Goal: Contribute content: Add original content to the website for others to see

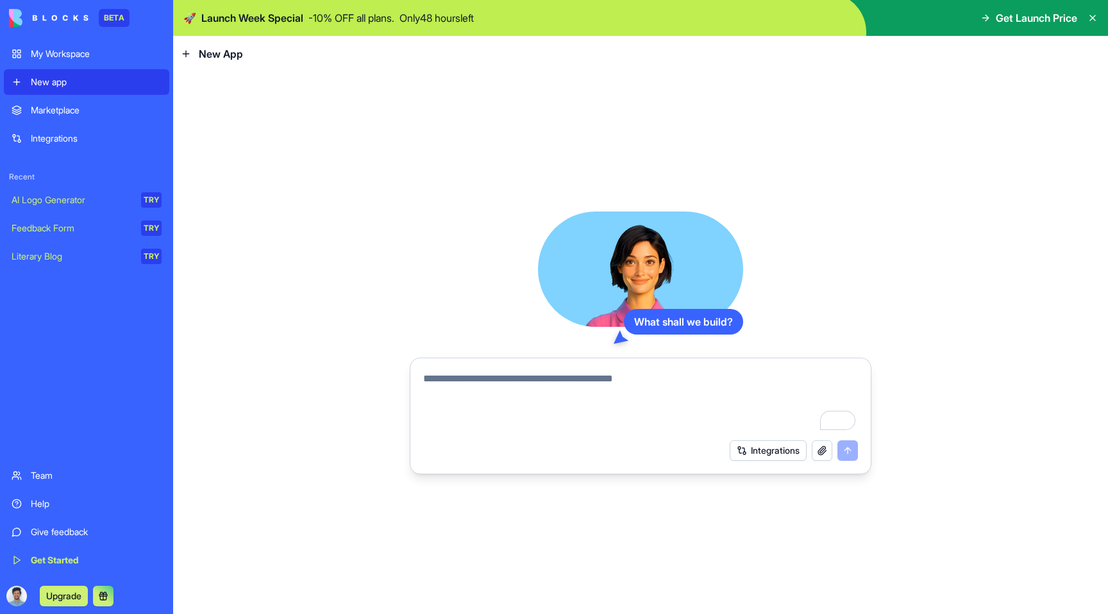
click at [539, 393] on textarea "To enrich screen reader interactions, please activate Accessibility in Grammarl…" at bounding box center [640, 402] width 435 height 62
click at [778, 448] on button "Integrations" at bounding box center [768, 451] width 77 height 21
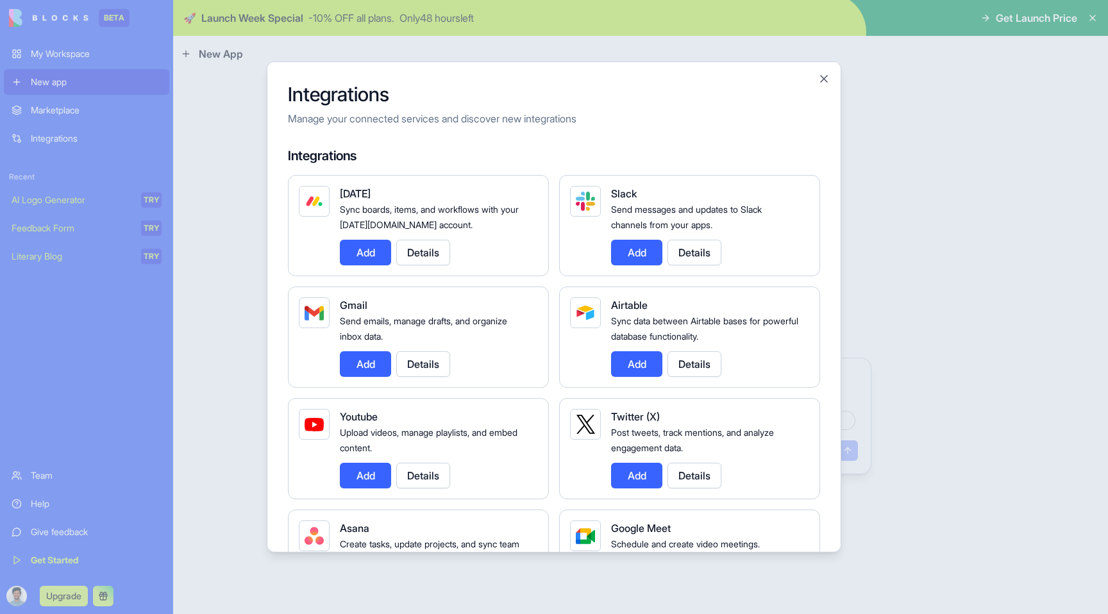
click at [942, 259] on div at bounding box center [554, 307] width 1108 height 614
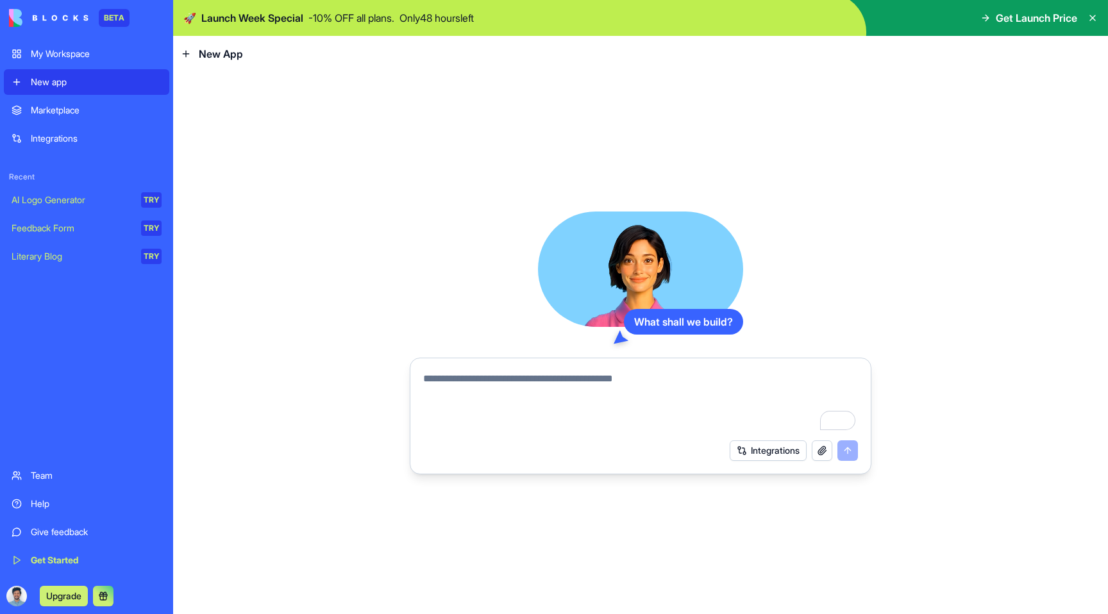
click at [631, 395] on textarea "To enrich screen reader interactions, please activate Accessibility in Grammarl…" at bounding box center [640, 402] width 435 height 62
click at [94, 122] on link "Marketplace" at bounding box center [86, 110] width 165 height 26
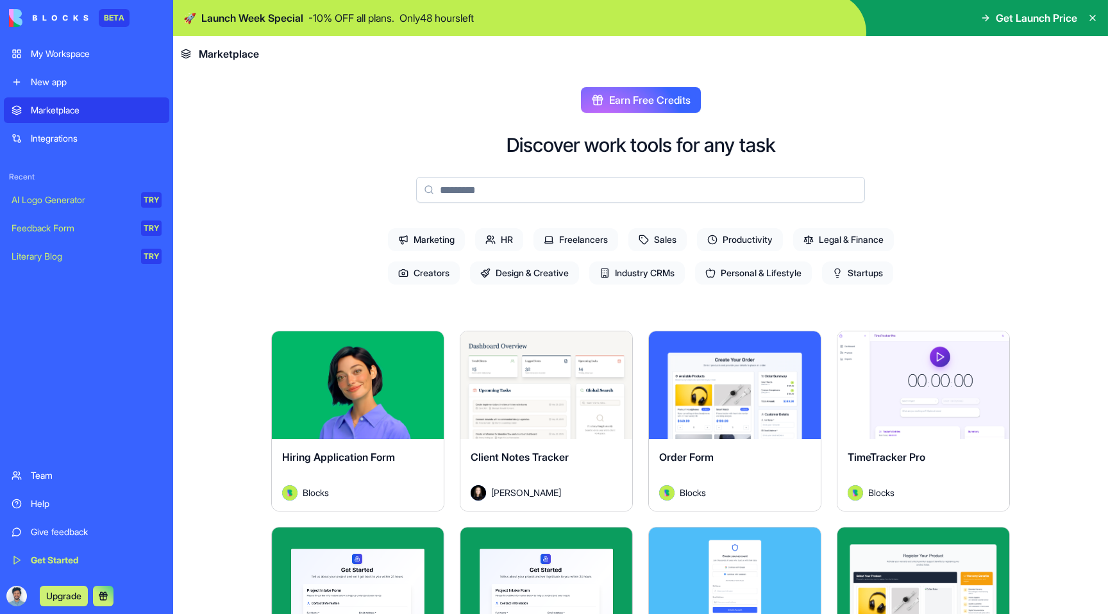
click at [112, 83] on div "New app" at bounding box center [96, 82] width 131 height 13
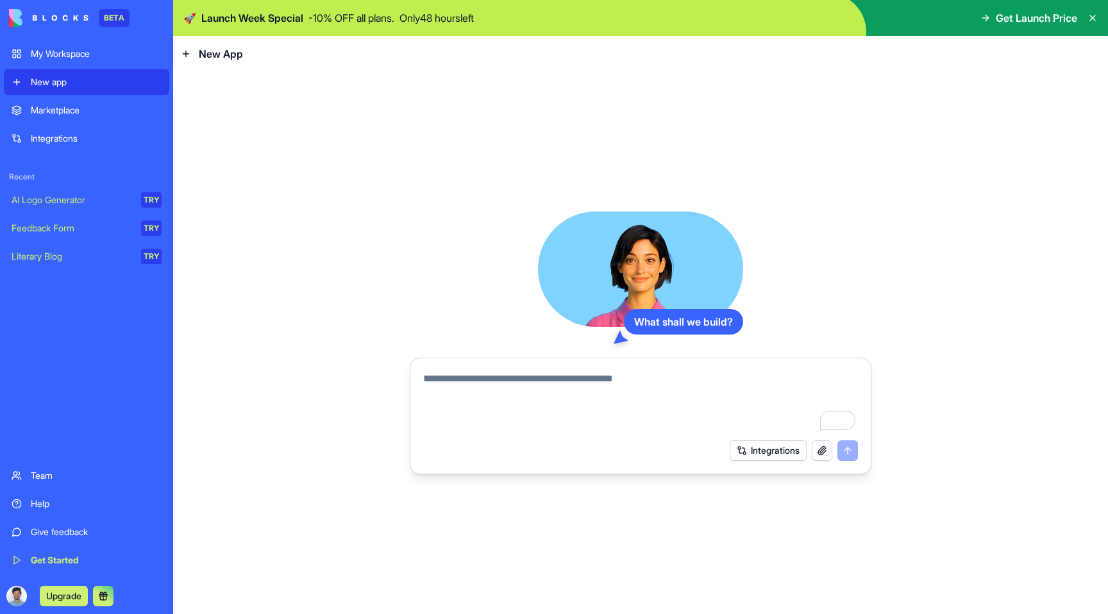
click at [574, 371] on textarea "To enrich screen reader interactions, please activate Accessibility in Grammarl…" at bounding box center [640, 402] width 435 height 62
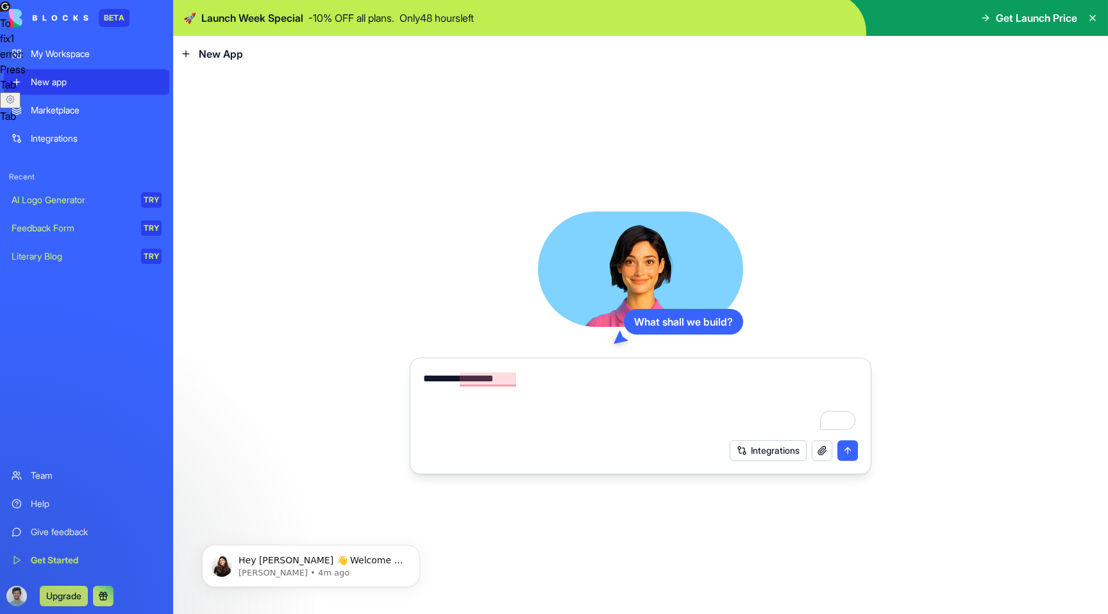
type textarea "**********"
click at [512, 229] on div "**********" at bounding box center [641, 343] width 462 height 263
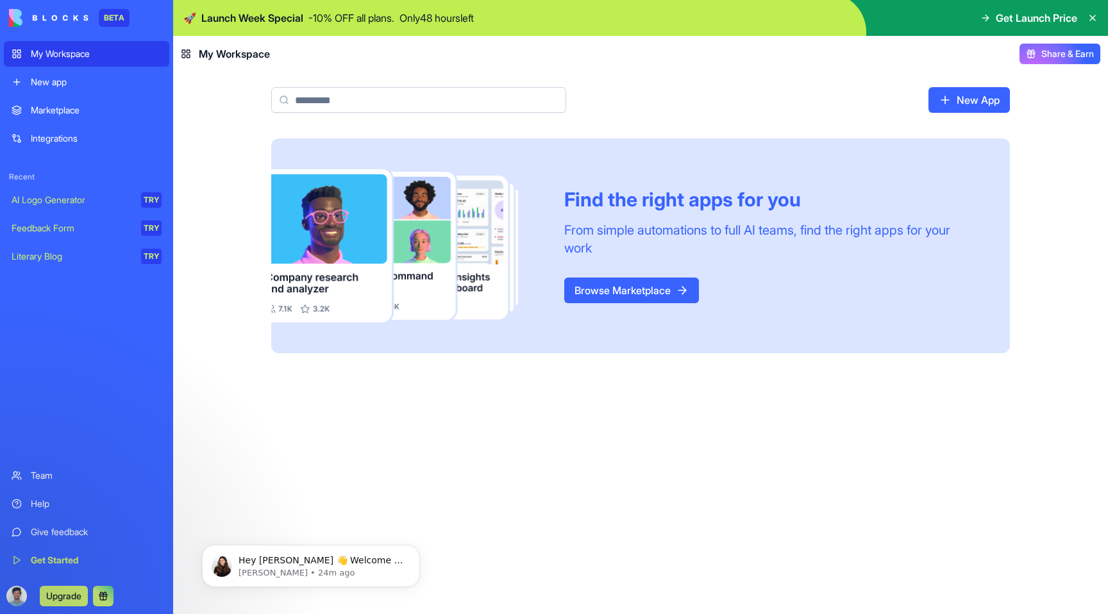
click at [1097, 19] on icon at bounding box center [1093, 18] width 10 height 10
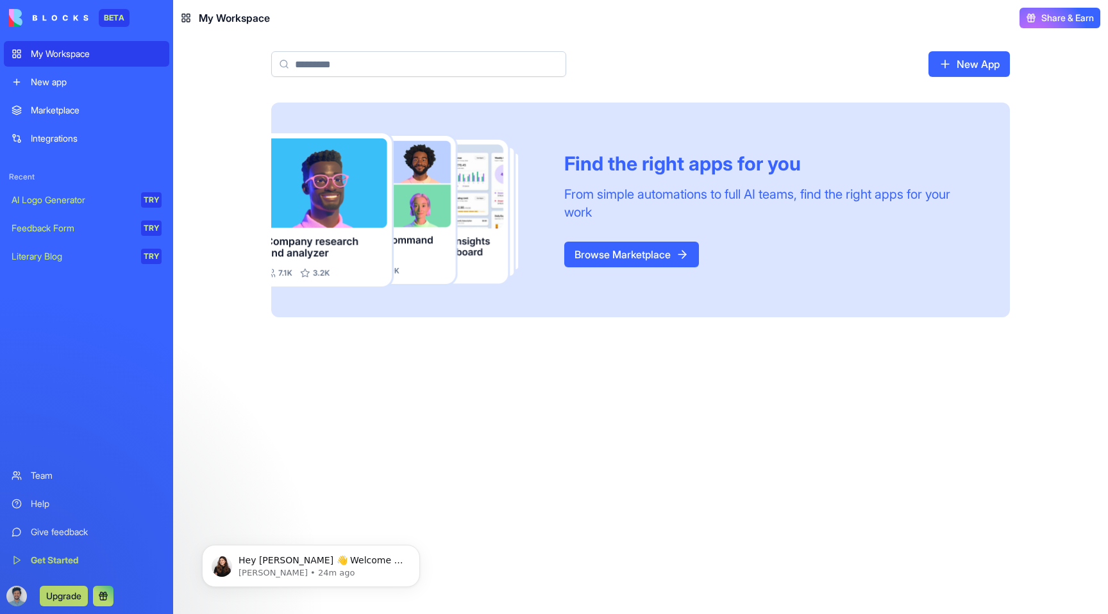
click at [176, 15] on header "My Workspace Share & Earn" at bounding box center [640, 18] width 935 height 36
click at [184, 15] on icon at bounding box center [186, 18] width 10 height 10
click at [74, 78] on div "New app" at bounding box center [96, 82] width 131 height 13
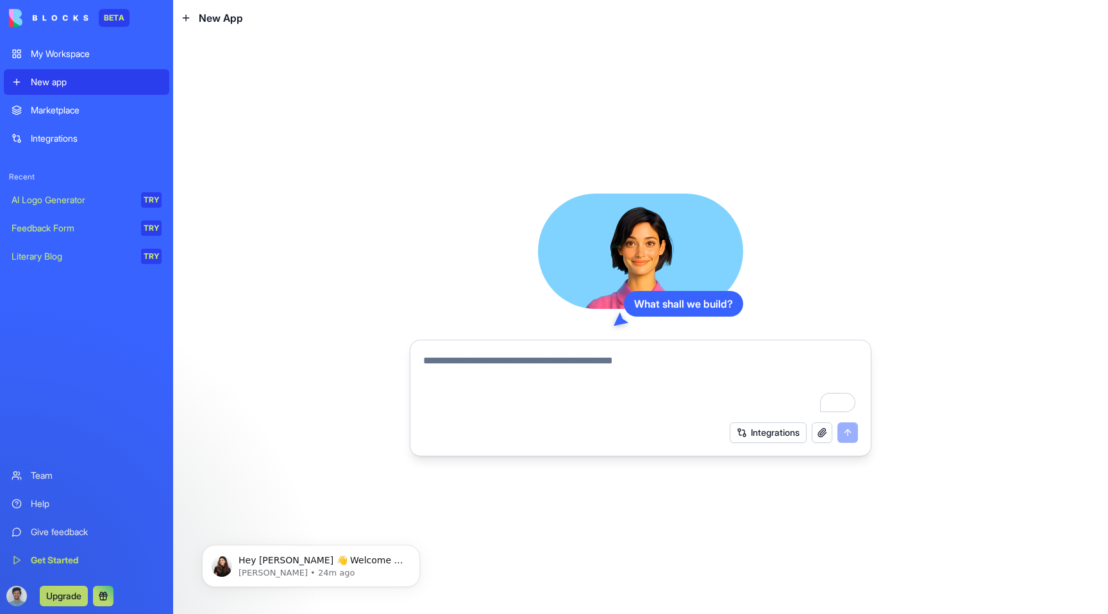
click at [684, 391] on textarea "To enrich screen reader interactions, please activate Accessibility in Grammarl…" at bounding box center [640, 384] width 435 height 62
click at [85, 46] on link "My Workspace" at bounding box center [86, 54] width 165 height 26
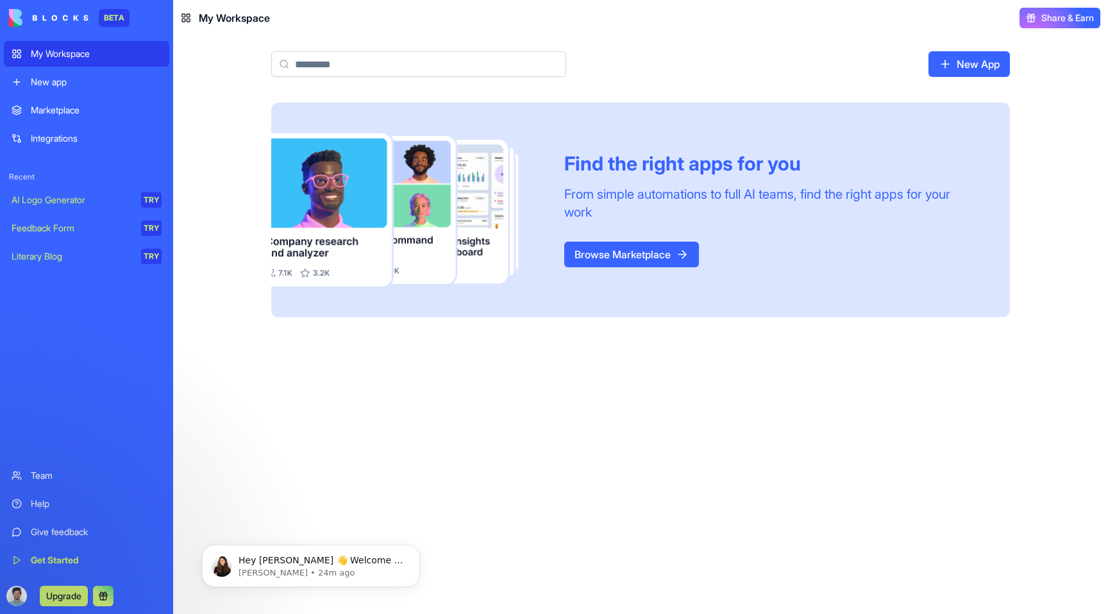
click at [59, 85] on div "New app" at bounding box center [96, 82] width 131 height 13
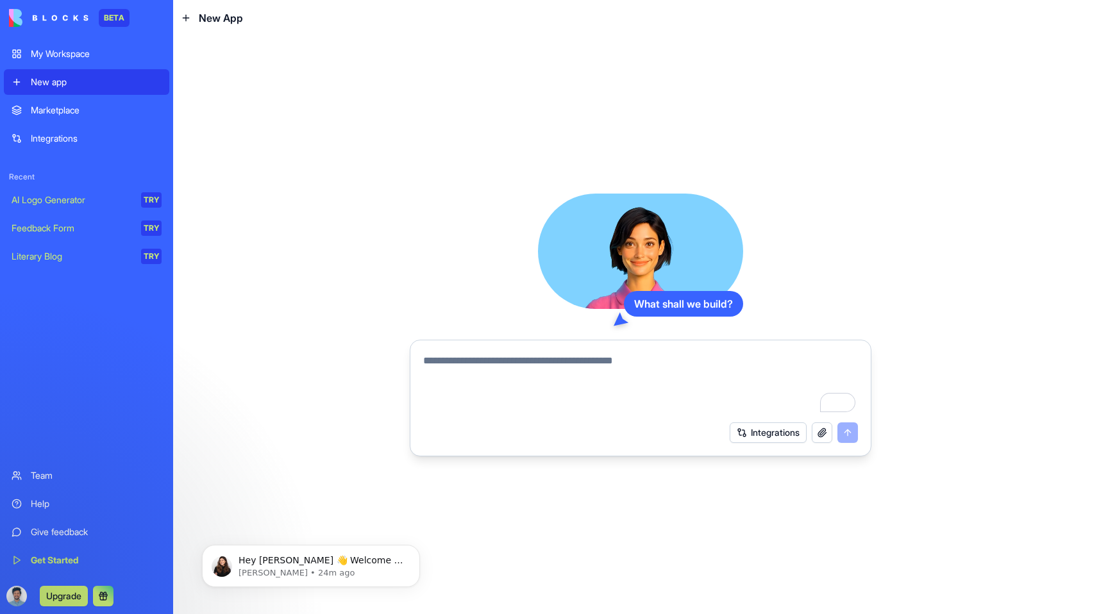
click at [86, 187] on link "AI Logo Generator TRY" at bounding box center [86, 200] width 165 height 26
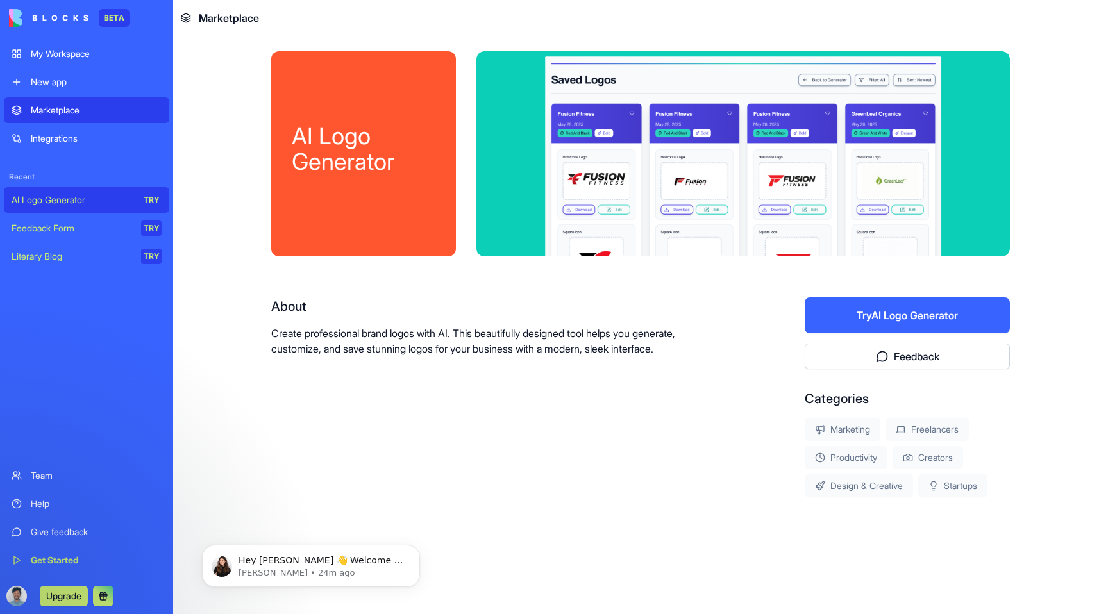
click at [81, 106] on div "Marketplace" at bounding box center [96, 110] width 131 height 13
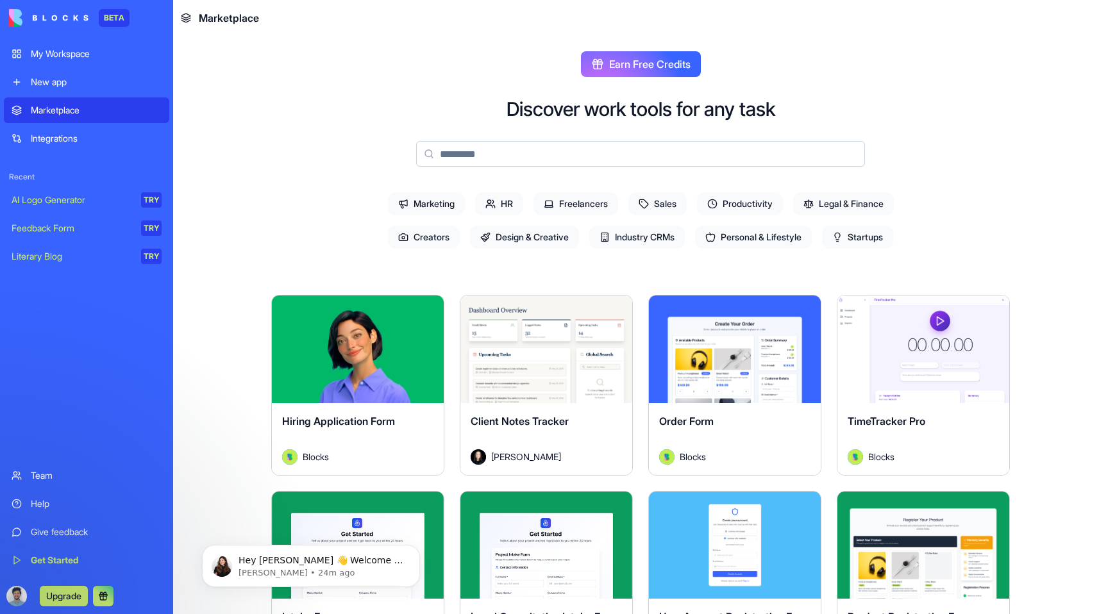
click at [71, 94] on link "New app" at bounding box center [86, 82] width 165 height 26
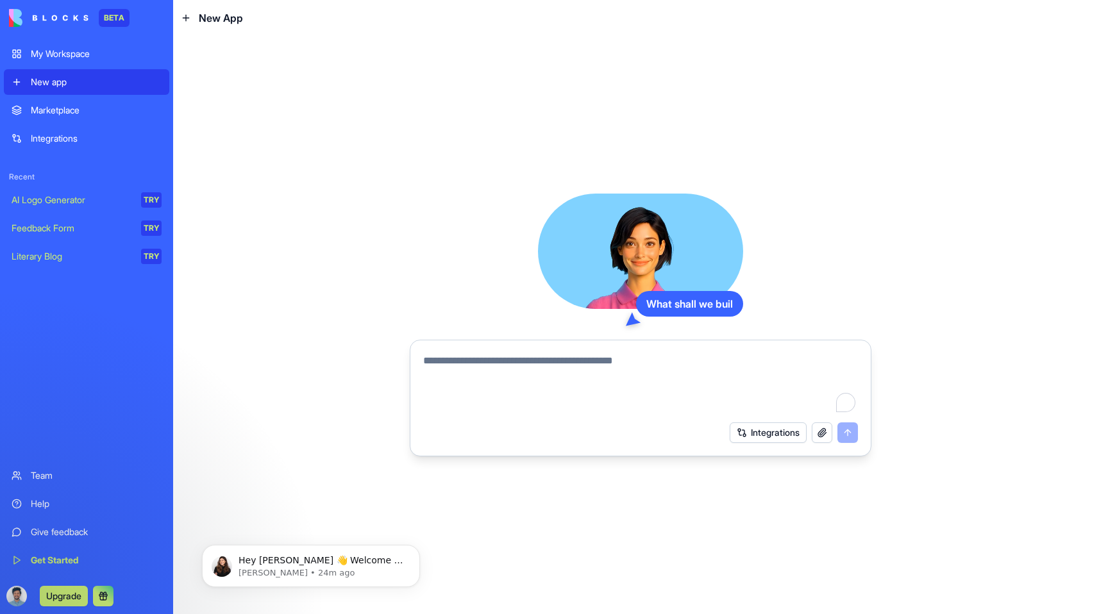
click at [501, 378] on textarea "To enrich screen reader interactions, please activate Accessibility in Grammarl…" at bounding box center [640, 384] width 435 height 62
type textarea "**********"
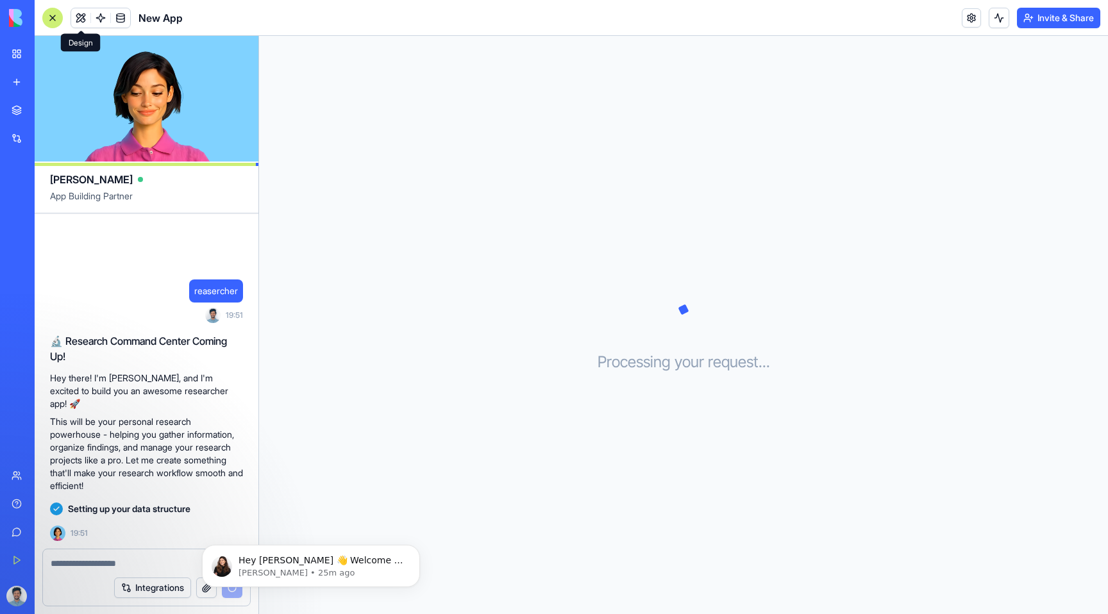
click at [82, 17] on button at bounding box center [80, 17] width 19 height 19
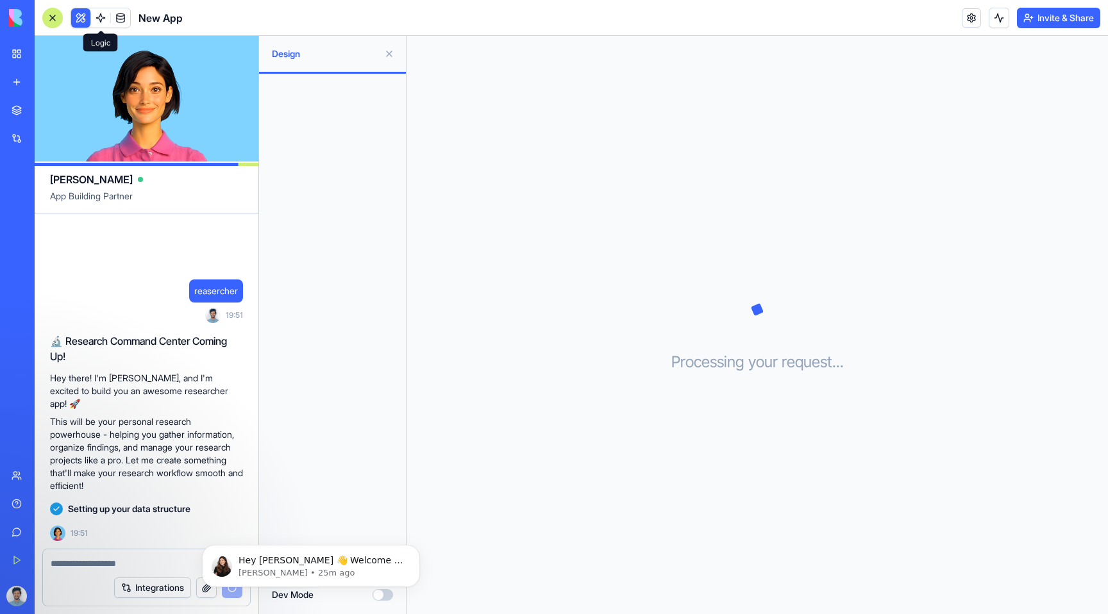
click at [97, 19] on link at bounding box center [100, 17] width 19 height 19
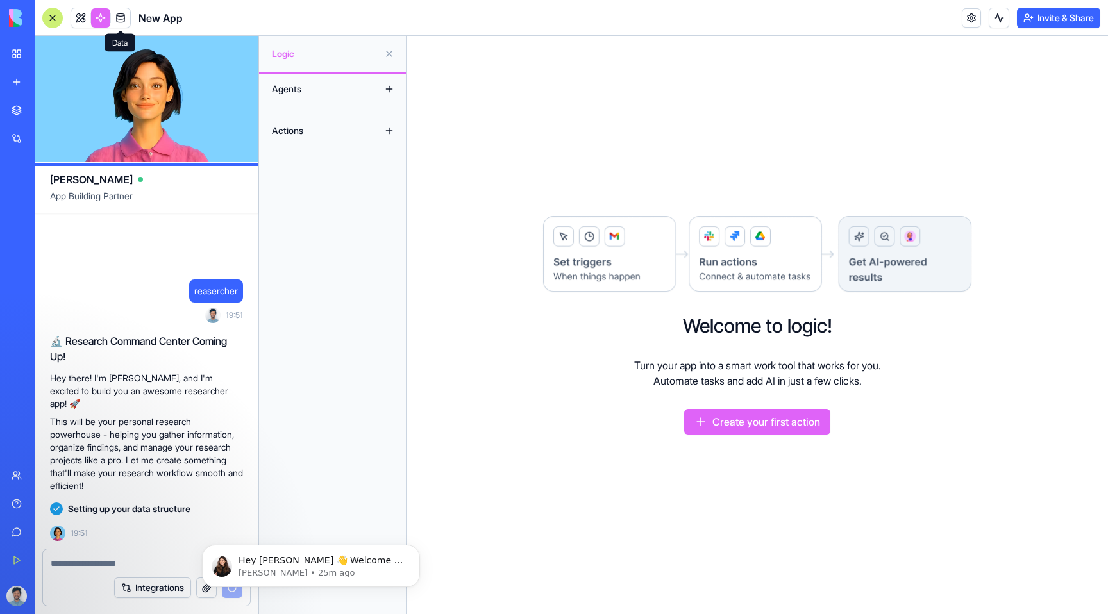
click at [119, 20] on span at bounding box center [121, 18] width 36 height 36
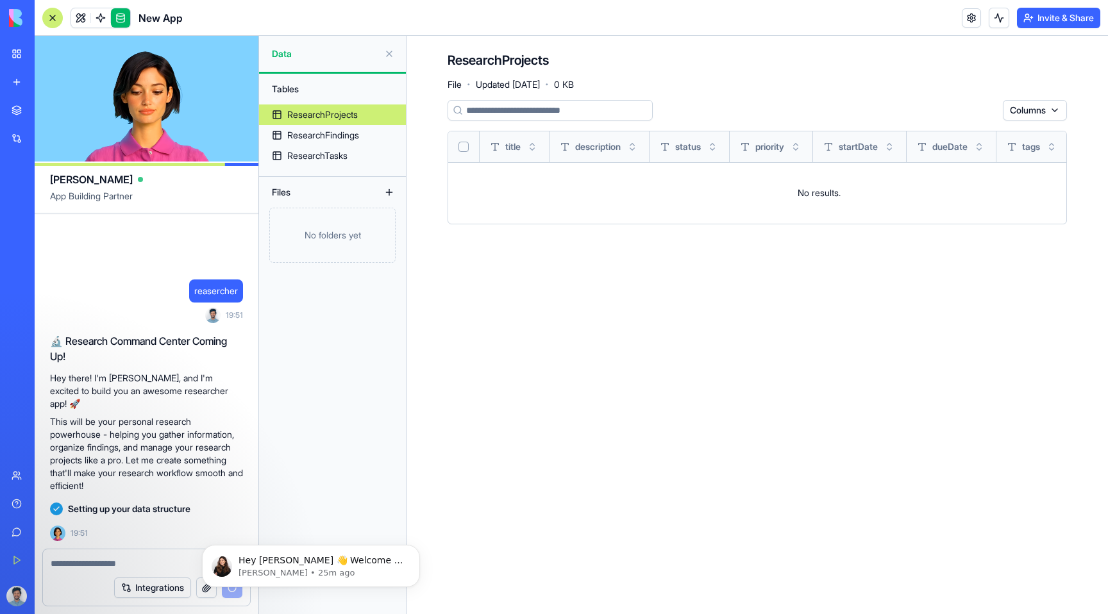
click at [87, 19] on link at bounding box center [80, 17] width 19 height 19
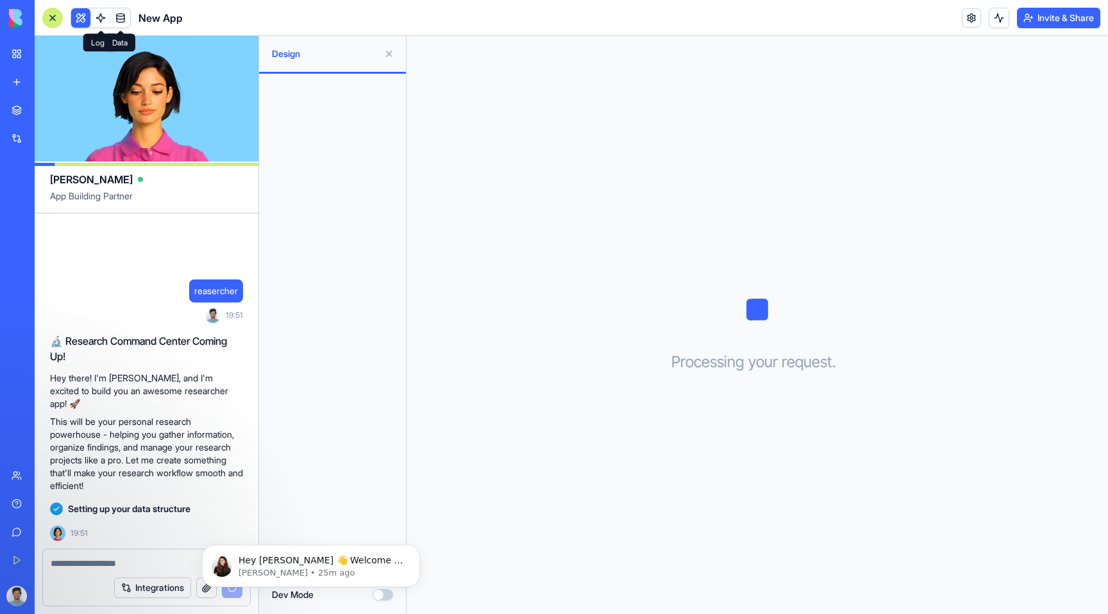
click at [121, 19] on link at bounding box center [120, 17] width 19 height 19
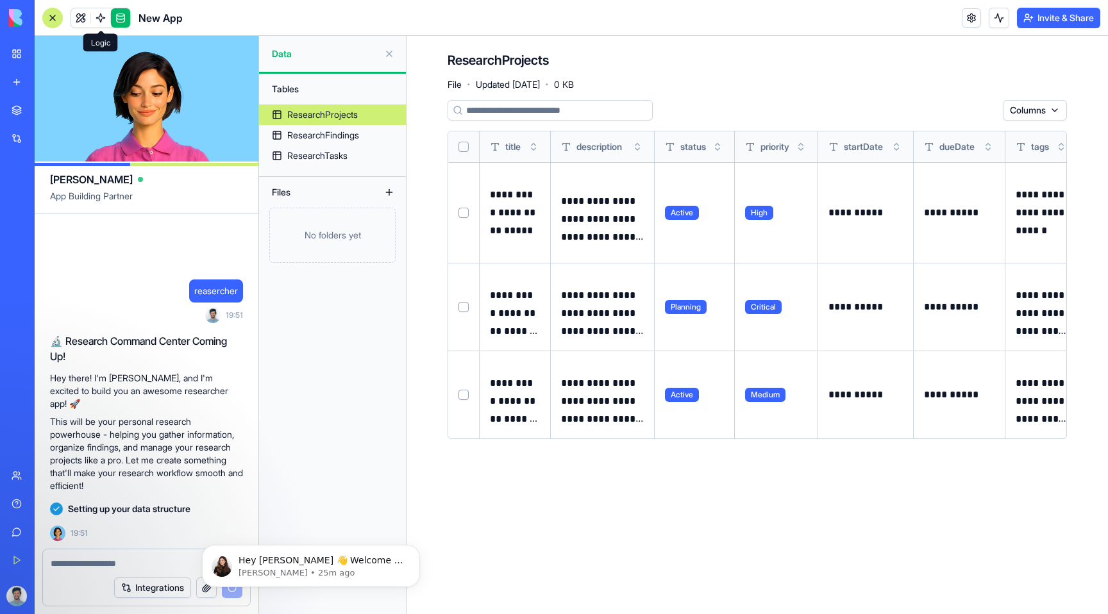
click at [98, 21] on link at bounding box center [100, 17] width 19 height 19
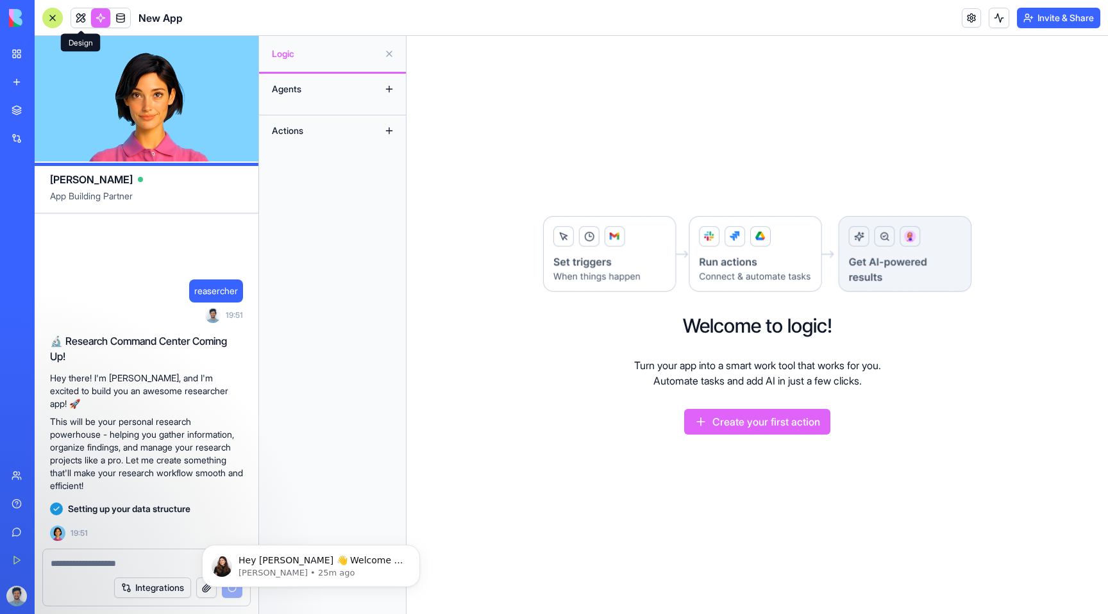
click at [87, 21] on link at bounding box center [80, 17] width 19 height 19
